Goal: Task Accomplishment & Management: Manage account settings

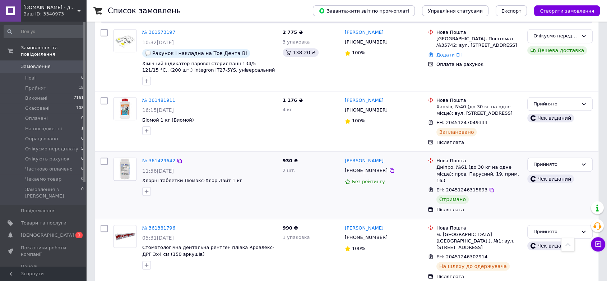
scroll to position [319, 0]
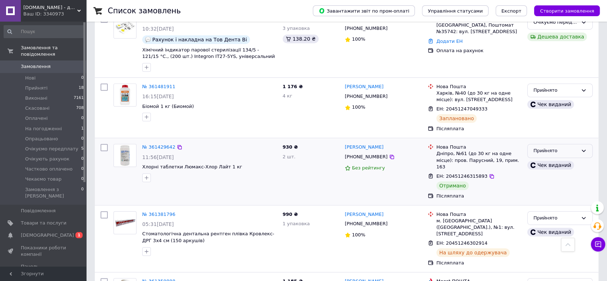
click at [560, 150] on div "Прийнято" at bounding box center [556, 151] width 45 height 8
click at [562, 165] on li "Виконано" at bounding box center [560, 165] width 65 height 13
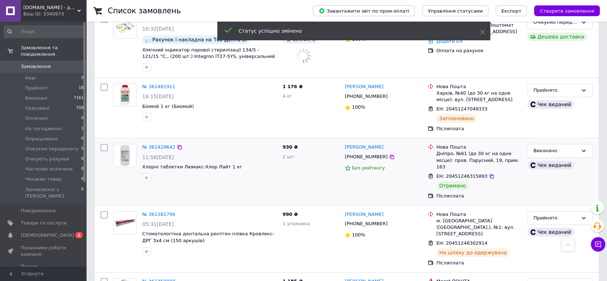
scroll to position [399, 0]
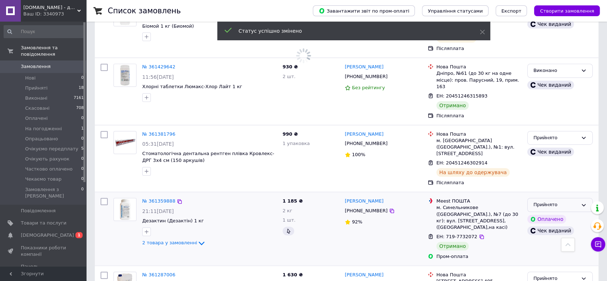
click at [544, 201] on div "Прийнято" at bounding box center [556, 205] width 45 height 8
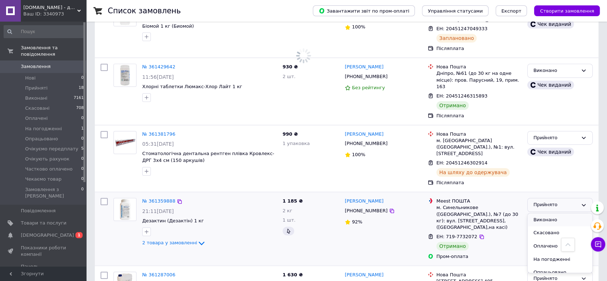
click at [558, 213] on li "Виконано" at bounding box center [560, 219] width 65 height 13
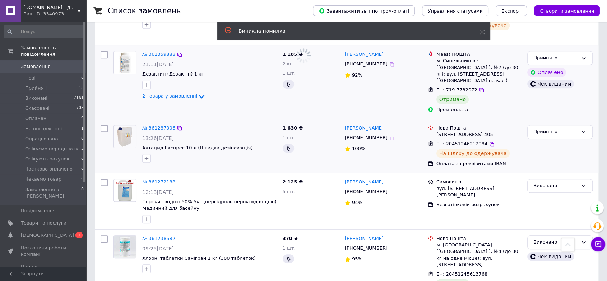
scroll to position [559, 0]
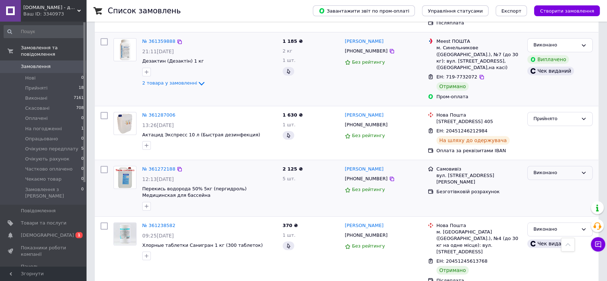
click at [556, 166] on div "Виконано" at bounding box center [560, 173] width 65 height 14
click at [417, 187] on div "[PERSON_NAME] [PHONE_NUMBER] Без рейтингу" at bounding box center [383, 188] width 83 height 50
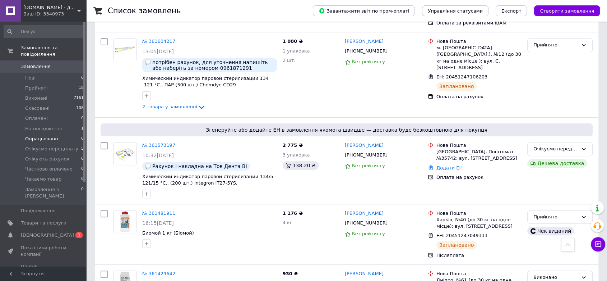
scroll to position [120, 0]
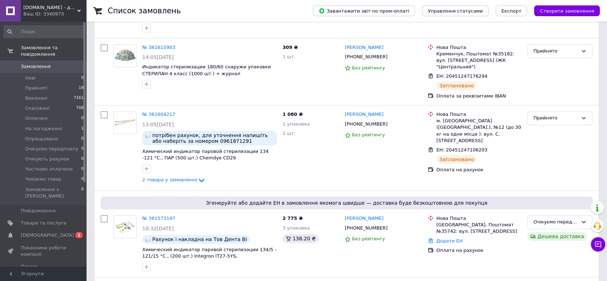
click at [29, 63] on span "Замовлення" at bounding box center [36, 66] width 30 height 6
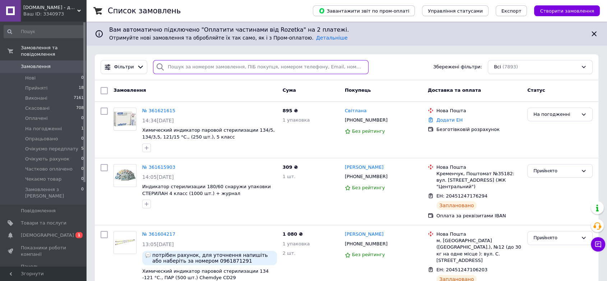
click at [219, 66] on input "search" at bounding box center [261, 67] width 216 height 14
paste input "[PHONE_NUMBER]"
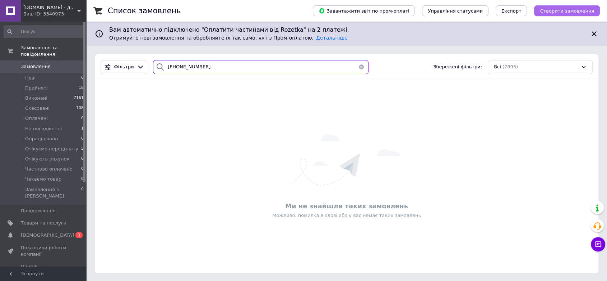
type input "[PHONE_NUMBER]"
click at [576, 9] on span "Створити замовлення" at bounding box center [567, 10] width 54 height 5
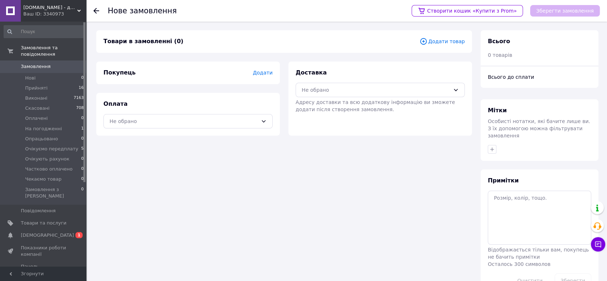
click at [448, 42] on span "Додати товар" at bounding box center [442, 41] width 45 height 8
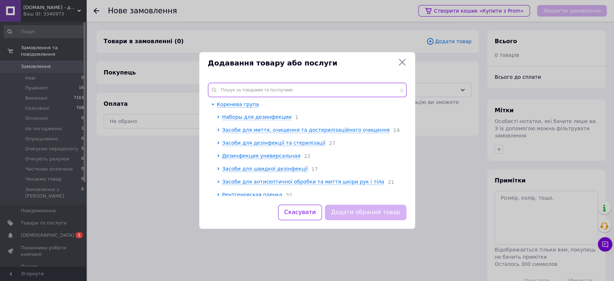
click at [284, 95] on input "text" at bounding box center [307, 90] width 198 height 14
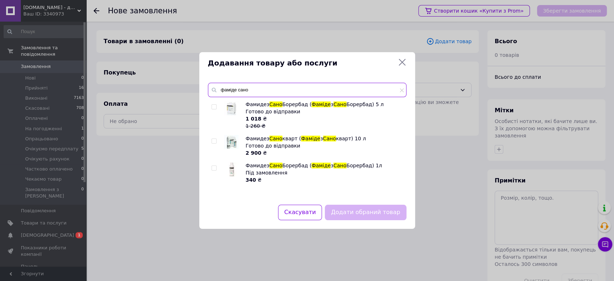
type input "фаміде сано"
click at [214, 109] on input "checkbox" at bounding box center [213, 107] width 5 height 5
checkbox input "true"
click at [382, 208] on button "Додати обраний товар" at bounding box center [365, 212] width 81 height 15
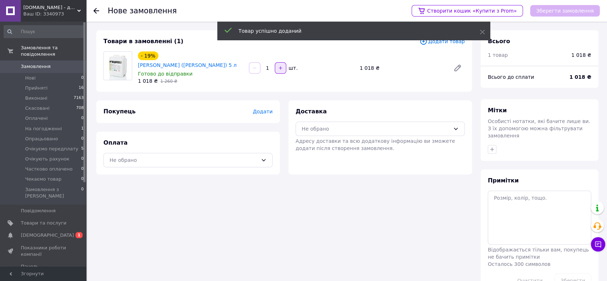
click at [281, 74] on button "button" at bounding box center [281, 68] width 12 height 12
type input "2"
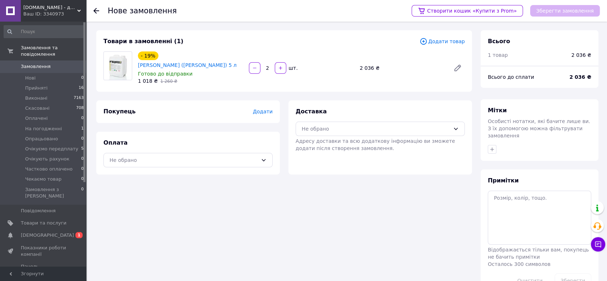
click at [273, 119] on div "Покупець Додати" at bounding box center [188, 111] width 184 height 23
click at [264, 114] on span "Додати" at bounding box center [263, 112] width 20 height 6
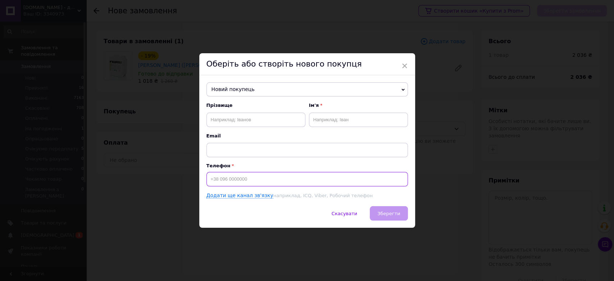
click at [249, 181] on input at bounding box center [306, 179] width 201 height 14
paste input "[PHONE_NUMBER]"
type input "[PHONE_NUMBER]"
click at [247, 129] on div "Прізвище Ім'я Email" at bounding box center [306, 129] width 201 height 55
click at [251, 118] on input "text" at bounding box center [255, 120] width 99 height 14
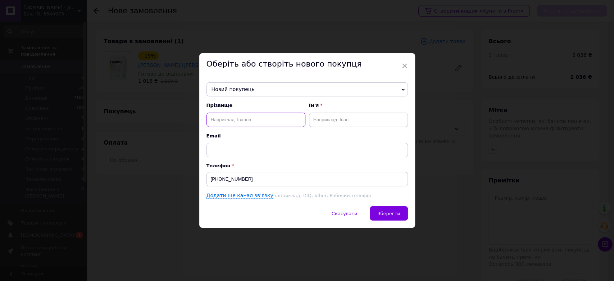
paste input "[PERSON_NAME]"
type input "[PERSON_NAME]"
click at [371, 113] on input "text" at bounding box center [358, 120] width 99 height 14
paste input "Остап"
type input "Остап"
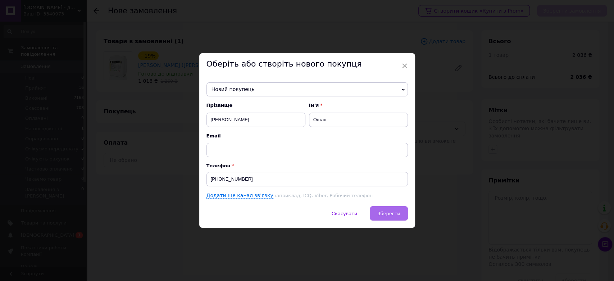
click at [399, 218] on button "Зберегти" at bounding box center [389, 213] width 38 height 14
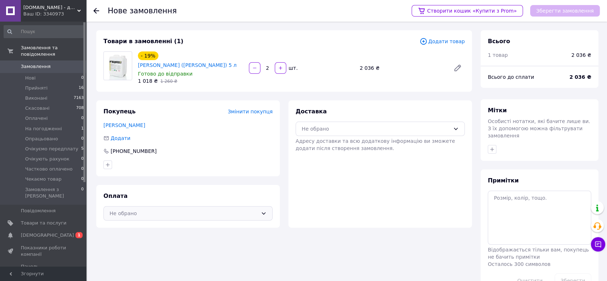
click at [184, 217] on div "Не обрано" at bounding box center [184, 213] width 148 height 8
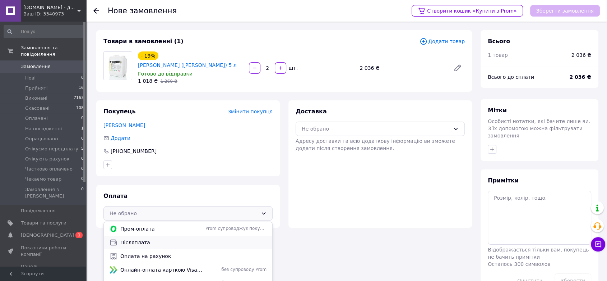
click at [165, 249] on div "Післяплата" at bounding box center [188, 242] width 169 height 14
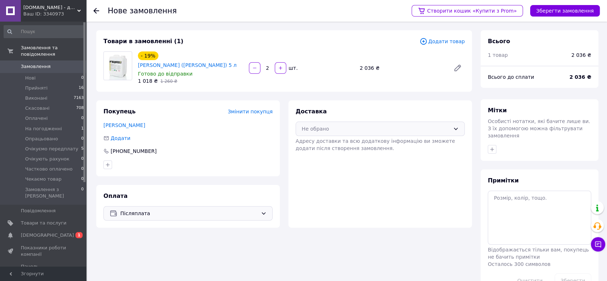
click at [376, 136] on div "Не обрано" at bounding box center [380, 128] width 169 height 14
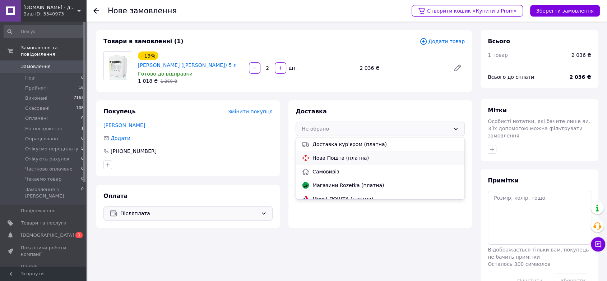
click at [367, 161] on span "Нова Пошта (платна)" at bounding box center [386, 157] width 146 height 7
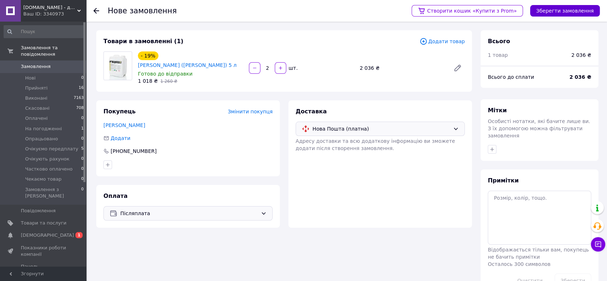
click at [554, 10] on button "Зберегти замовлення" at bounding box center [566, 11] width 70 height 12
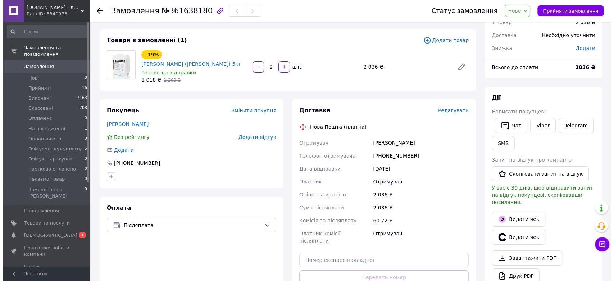
scroll to position [80, 0]
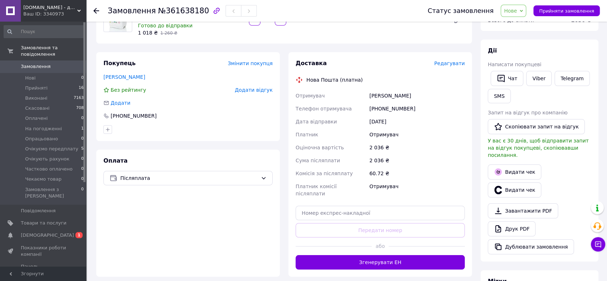
click at [457, 66] on span "Редагувати" at bounding box center [450, 63] width 31 height 6
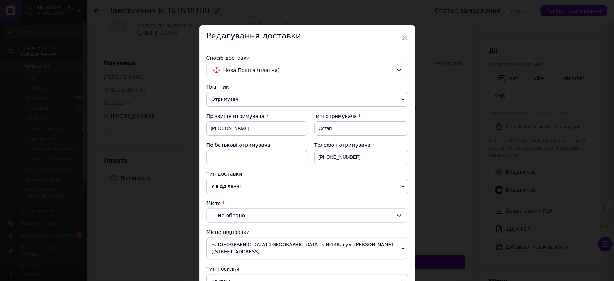
click at [240, 208] on div "-- Не обрано --" at bounding box center [306, 215] width 201 height 14
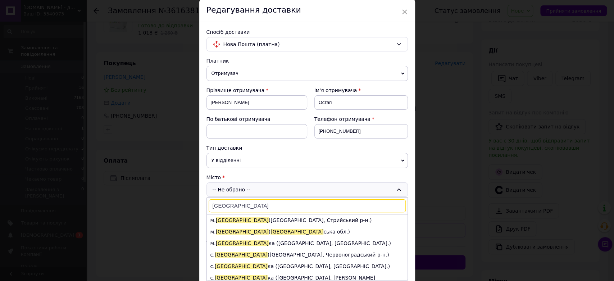
scroll to position [40, 0]
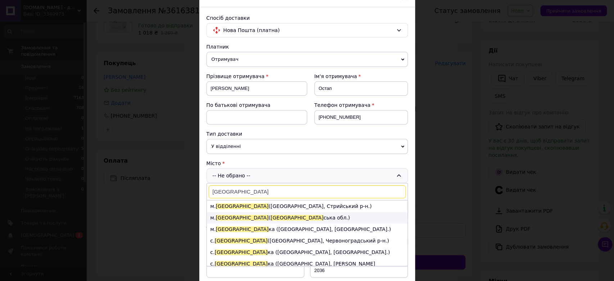
type input "[GEOGRAPHIC_DATA]"
click at [270, 218] on span "[GEOGRAPHIC_DATA]" at bounding box center [296, 218] width 53 height 6
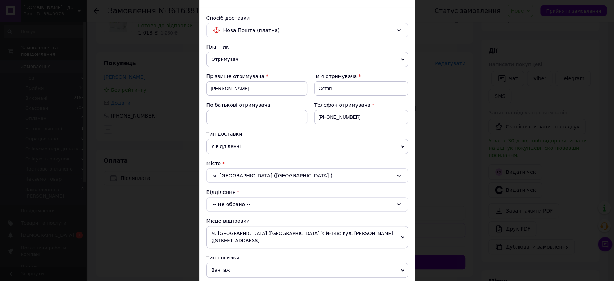
drag, startPoint x: 124, startPoint y: 270, endPoint x: 122, endPoint y: 280, distance: 11.1
click at [124, 275] on div "× Редагування доставки Спосіб доставки Нова Пошта (платна) Платник Отримувач Ві…" at bounding box center [307, 140] width 614 height 281
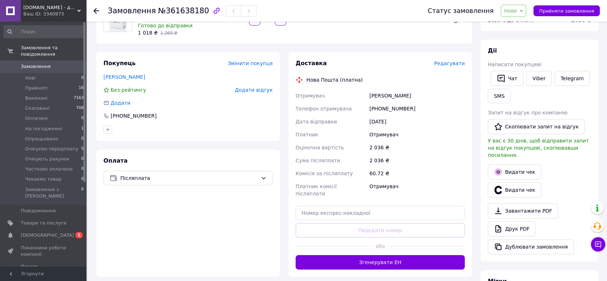
click at [448, 66] on span "Редагувати" at bounding box center [450, 63] width 31 height 6
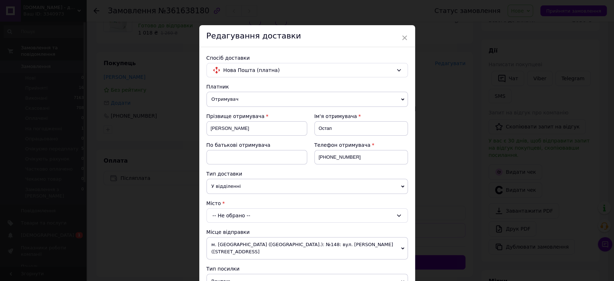
click at [231, 212] on div "-- Не обрано --" at bounding box center [306, 215] width 201 height 14
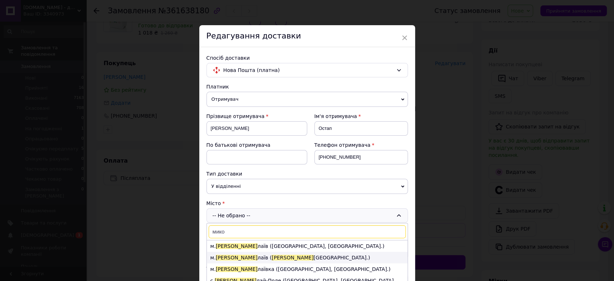
type input "мико"
click at [329, 258] on li "м. [GEOGRAPHIC_DATA] ( [GEOGRAPHIC_DATA].)" at bounding box center [307, 258] width 201 height 12
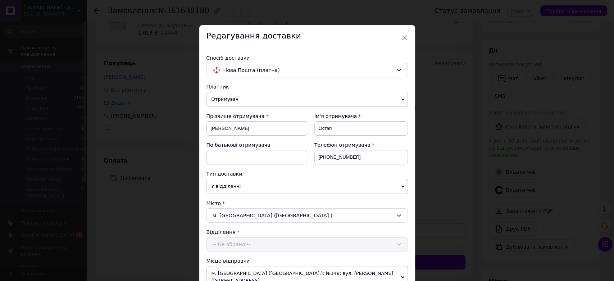
click at [238, 247] on div "Відділення -- Не обрано --" at bounding box center [306, 239] width 201 height 23
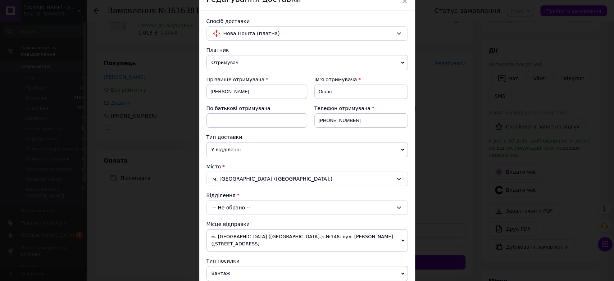
scroll to position [80, 0]
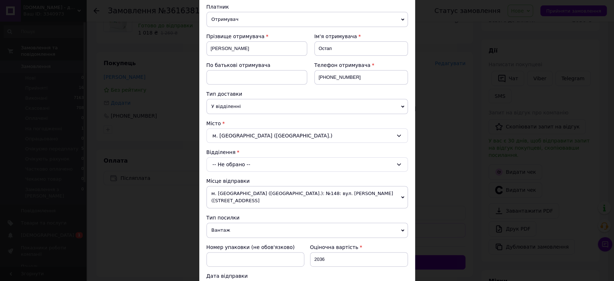
click at [263, 166] on div "-- Не обрано --" at bounding box center [306, 164] width 201 height 14
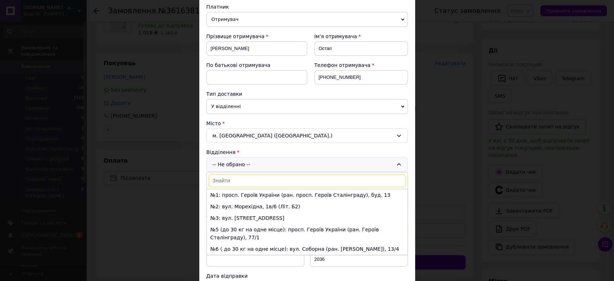
type input "2"
click at [266, 176] on input "2" at bounding box center [306, 180] width 197 height 13
click at [285, 133] on div "м. [GEOGRAPHIC_DATA] ([GEOGRAPHIC_DATA].)" at bounding box center [306, 135] width 201 height 14
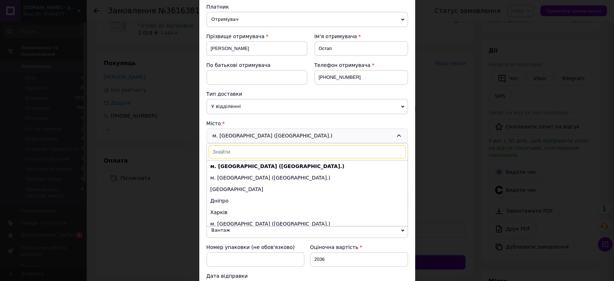
paste input "[GEOGRAPHIC_DATA]"
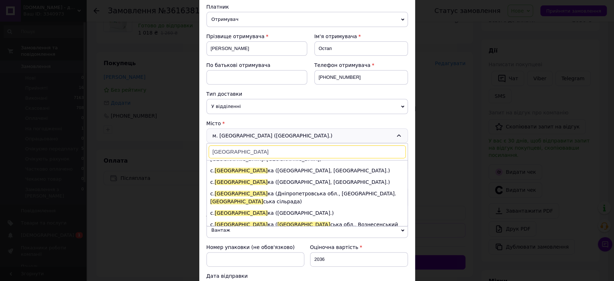
scroll to position [0, 0]
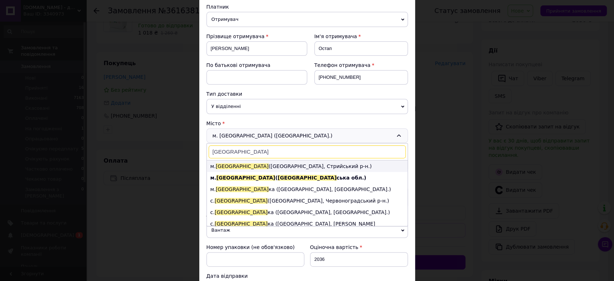
type input "[GEOGRAPHIC_DATA]"
click at [260, 166] on li "м. [GEOGRAPHIC_DATA] ([GEOGRAPHIC_DATA], [GEOGRAPHIC_DATA].)" at bounding box center [307, 166] width 201 height 12
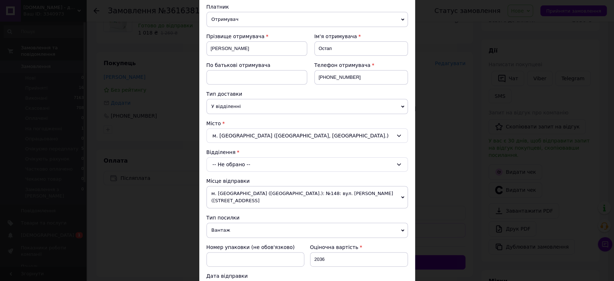
click at [237, 163] on div "-- Не обрано --" at bounding box center [306, 164] width 201 height 14
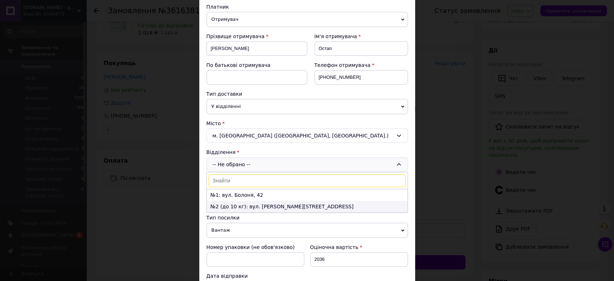
click at [223, 203] on li "№2 (до 10 кг): вул. [PERSON_NAME][STREET_ADDRESS]" at bounding box center [307, 207] width 201 height 12
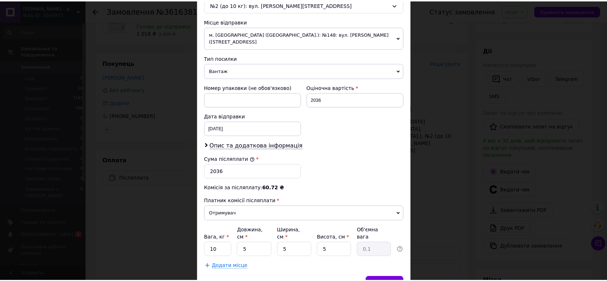
scroll to position [239, 0]
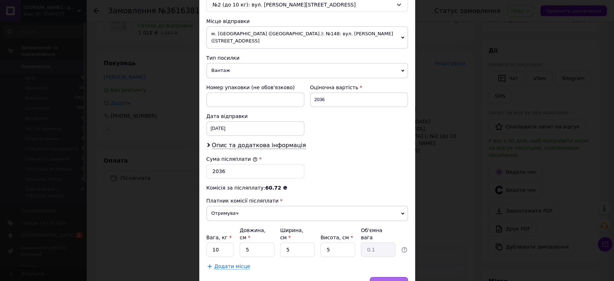
click at [396, 280] on span "Зберегти" at bounding box center [388, 283] width 23 height 5
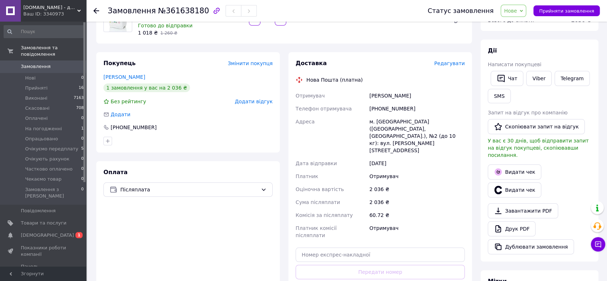
click at [391, 143] on div "м. [GEOGRAPHIC_DATA] ([GEOGRAPHIC_DATA], [GEOGRAPHIC_DATA].), №2 (до 10 кг): ву…" at bounding box center [417, 136] width 98 height 42
click at [517, 12] on span "Нове" at bounding box center [510, 11] width 13 height 6
click at [538, 82] on li "Опрацьовано" at bounding box center [531, 79] width 60 height 11
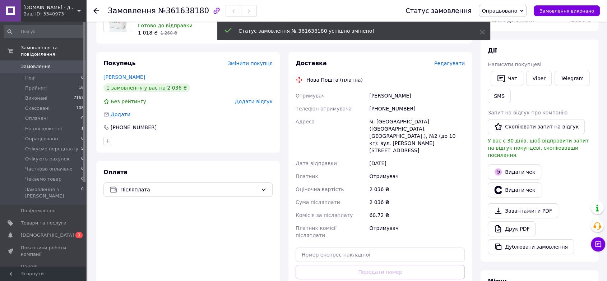
drag, startPoint x: 370, startPoint y: 103, endPoint x: 426, endPoint y: 106, distance: 55.5
click at [426, 102] on div "[PERSON_NAME]" at bounding box center [417, 95] width 98 height 13
copy div "[PERSON_NAME]"
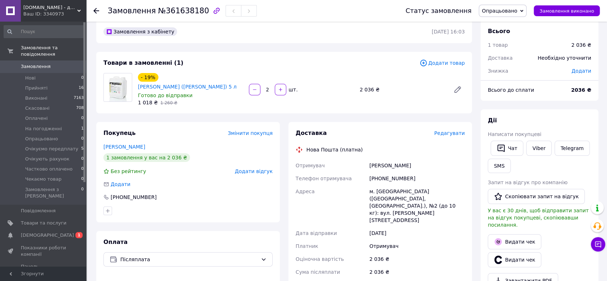
scroll to position [0, 0]
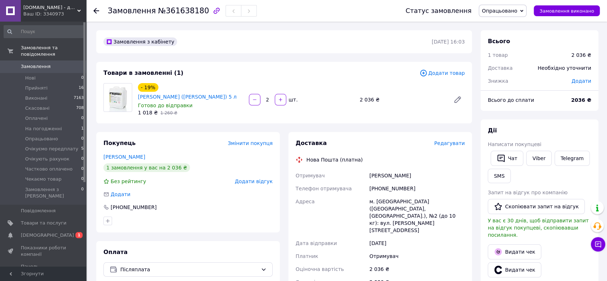
copy div "[PERSON_NAME]"
drag, startPoint x: 410, startPoint y: 197, endPoint x: 375, endPoint y: 199, distance: 34.6
click at [375, 195] on div "[PHONE_NUMBER]" at bounding box center [417, 188] width 98 height 13
copy div "80679032003"
drag, startPoint x: 368, startPoint y: 209, endPoint x: 434, endPoint y: 206, distance: 66.5
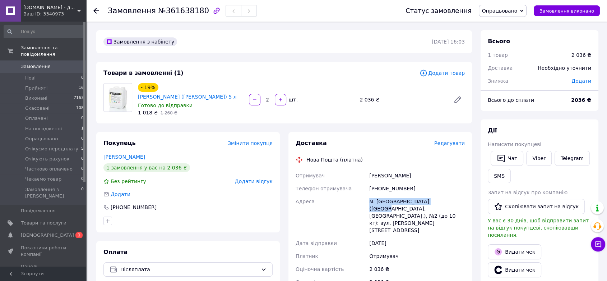
click at [434, 206] on div "Отримувач [PERSON_NAME] Телефон отримувача [PHONE_NUMBER] Адреса м. [GEOGRAPHIC…" at bounding box center [380, 245] width 172 height 152
copy div "Адреса [PERSON_NAME]. [GEOGRAPHIC_DATA] ([GEOGRAPHIC_DATA],"
drag, startPoint x: 382, startPoint y: 218, endPoint x: 391, endPoint y: 216, distance: 8.9
click at [391, 216] on div "м. [GEOGRAPHIC_DATA] ([GEOGRAPHIC_DATA], [GEOGRAPHIC_DATA].), №2 (до 10 кг): ву…" at bounding box center [417, 216] width 98 height 42
copy div "№2"
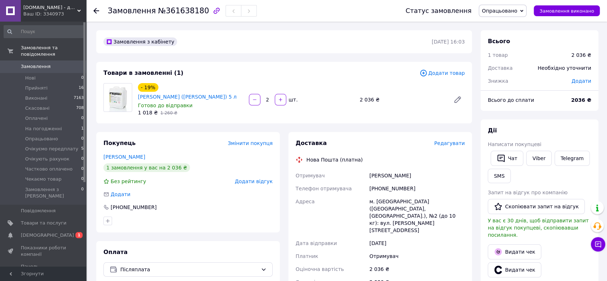
click at [385, 182] on div "[PERSON_NAME]" at bounding box center [417, 175] width 98 height 13
drag, startPoint x: 413, startPoint y: 198, endPoint x: 374, endPoint y: 191, distance: 39.4
click at [374, 191] on div "[PHONE_NUMBER]" at bounding box center [417, 188] width 98 height 13
copy div "80679032003"
click at [421, 156] on div "Доставка Редагувати Нова Пошта (платна) Отримувач [PERSON_NAME] Телефон отримув…" at bounding box center [380, 265] width 169 height 252
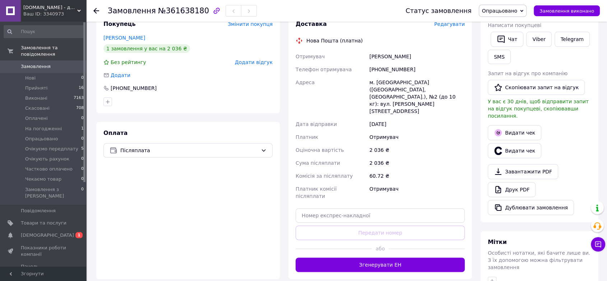
scroll to position [200, 0]
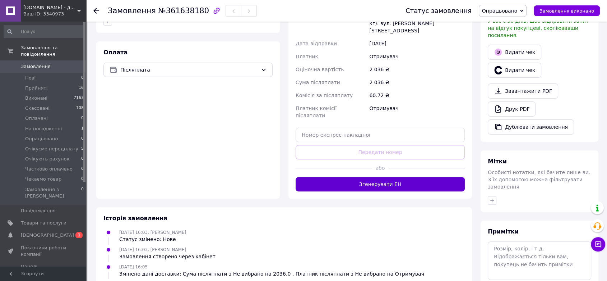
click at [402, 177] on button "Згенерувати ЕН" at bounding box center [380, 184] width 169 height 14
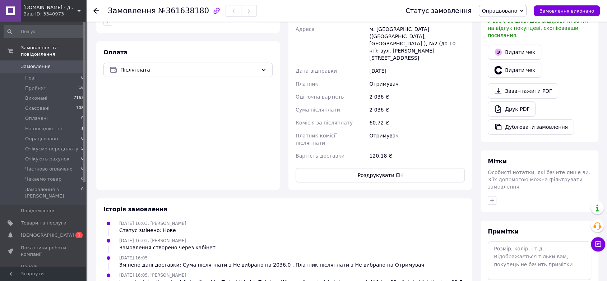
click at [500, 10] on span "Опрацьовано" at bounding box center [500, 11] width 36 height 6
click at [515, 26] on li "Прийнято" at bounding box center [510, 25] width 60 height 11
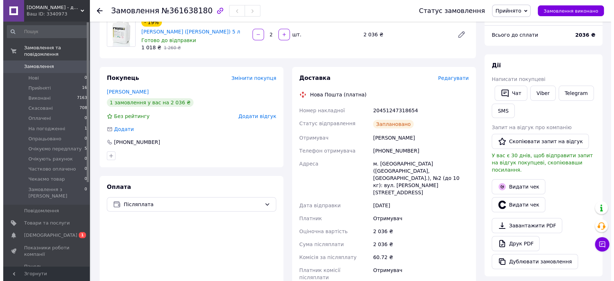
scroll to position [0, 0]
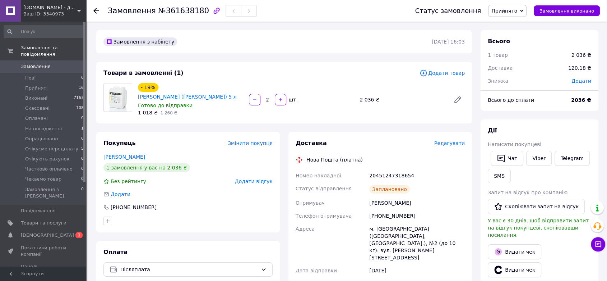
click at [55, 64] on link "Замовлення 0" at bounding box center [44, 66] width 88 height 12
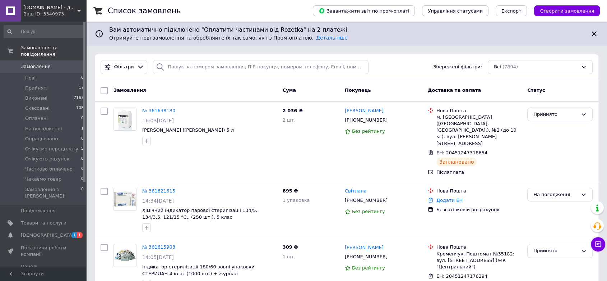
click at [316, 35] on link "Детальніше" at bounding box center [332, 38] width 32 height 6
click at [57, 146] on span "Очікуємо передплату" at bounding box center [51, 149] width 53 height 6
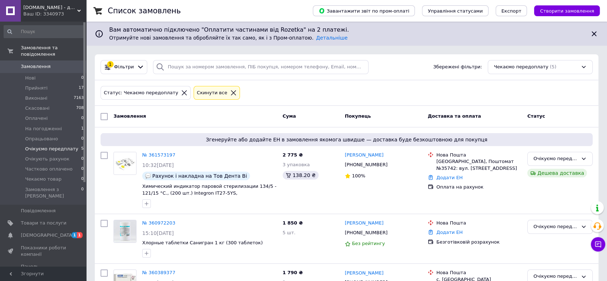
click at [36, 63] on span "Замовлення" at bounding box center [36, 66] width 30 height 6
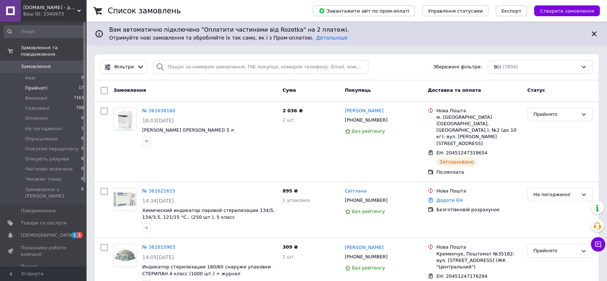
click at [35, 85] on span "Прийняті" at bounding box center [36, 88] width 22 height 6
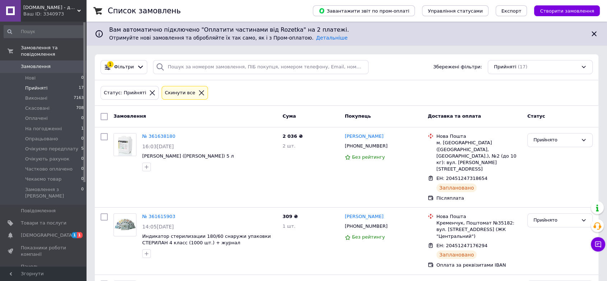
click at [31, 63] on span "Замовлення" at bounding box center [36, 66] width 30 height 6
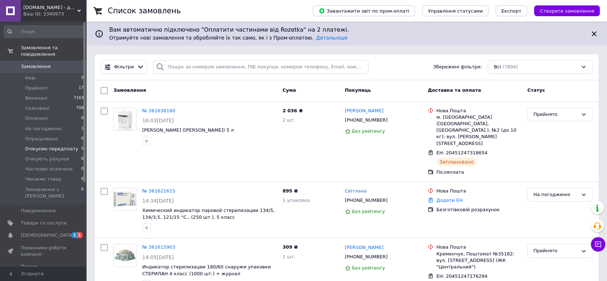
click at [60, 146] on span "Очікуємо передплату" at bounding box center [51, 149] width 53 height 6
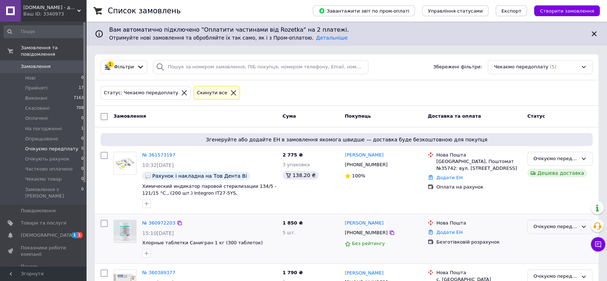
click at [545, 229] on div "Очікуємо передплату" at bounding box center [556, 227] width 45 height 8
click at [560, 277] on li "Оплачено" at bounding box center [560, 280] width 65 height 13
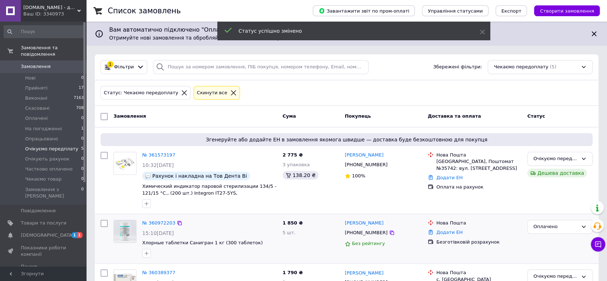
click at [153, 222] on link "№ 360972203" at bounding box center [158, 222] width 33 height 5
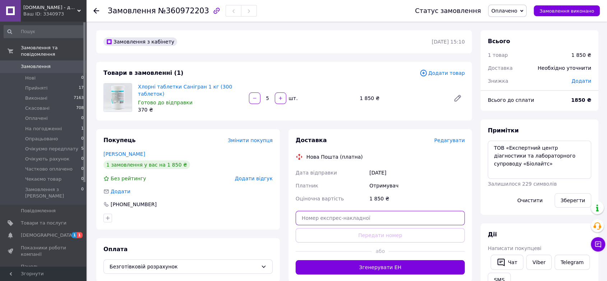
click at [352, 216] on input "text" at bounding box center [380, 218] width 169 height 14
paste input "20451247270262"
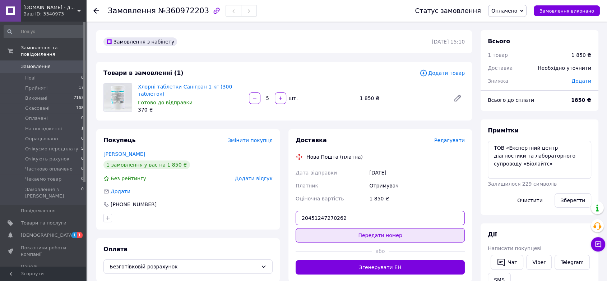
type input "20451247270262"
click at [367, 229] on button "Передати номер" at bounding box center [380, 235] width 169 height 14
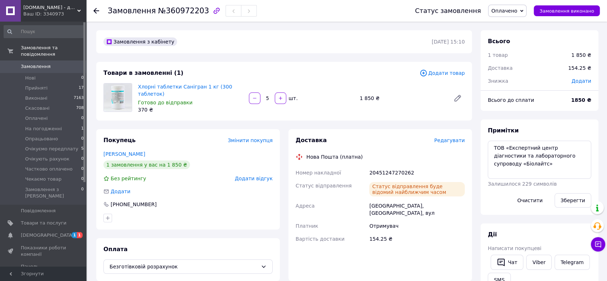
click at [511, 13] on span "Оплачено" at bounding box center [505, 11] width 26 height 6
click at [512, 25] on li "Прийнято" at bounding box center [519, 25] width 60 height 11
